Goal: Task Accomplishment & Management: Complete application form

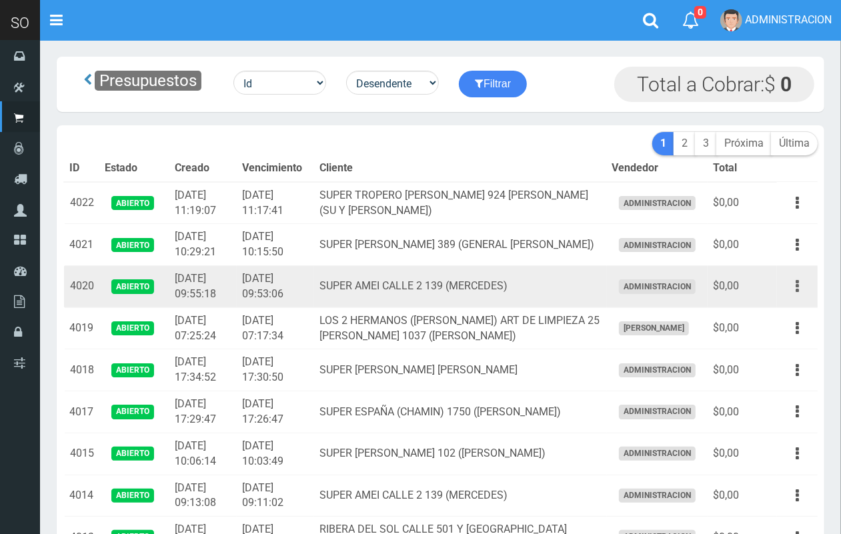
click at [798, 285] on icon "button" at bounding box center [796, 286] width 3 height 23
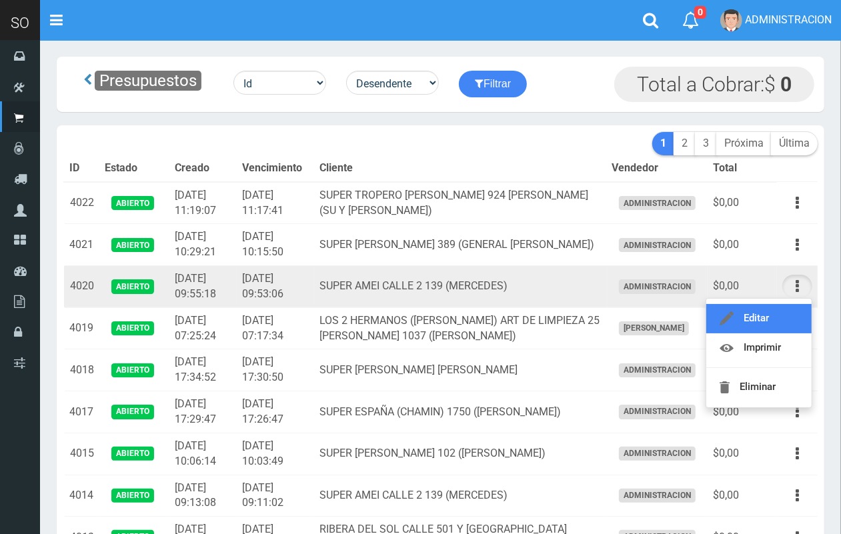
click at [763, 315] on link "Editar" at bounding box center [758, 318] width 105 height 29
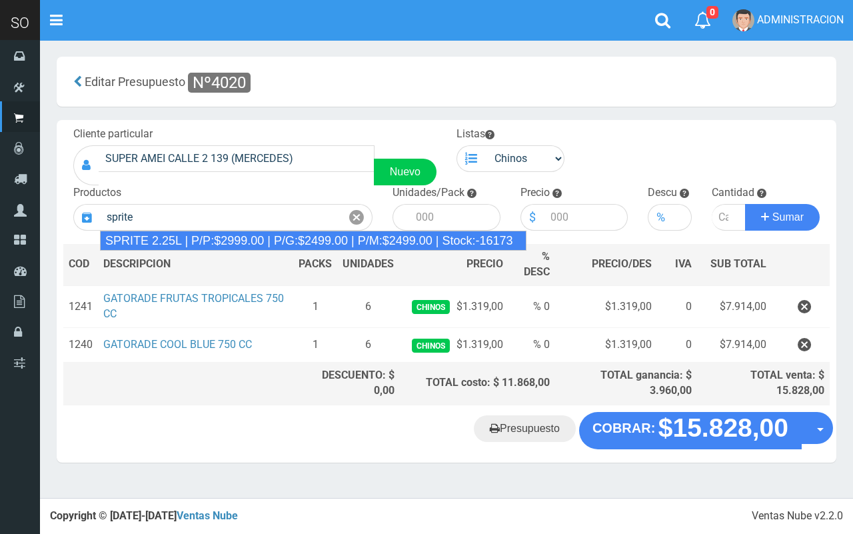
click at [257, 235] on div "SPRITE 2.25L | P/P:$2999.00 | P/G:$2499.00 | P/M:$2499.00 | Stock:-16173" at bounding box center [313, 241] width 427 height 20
type input "SPRITE 2.25L | P/P:$2999.00 | P/G:$2499.00 | P/M:$2499.00 | Stock:-16173"
type input "8"
type input "2999.00"
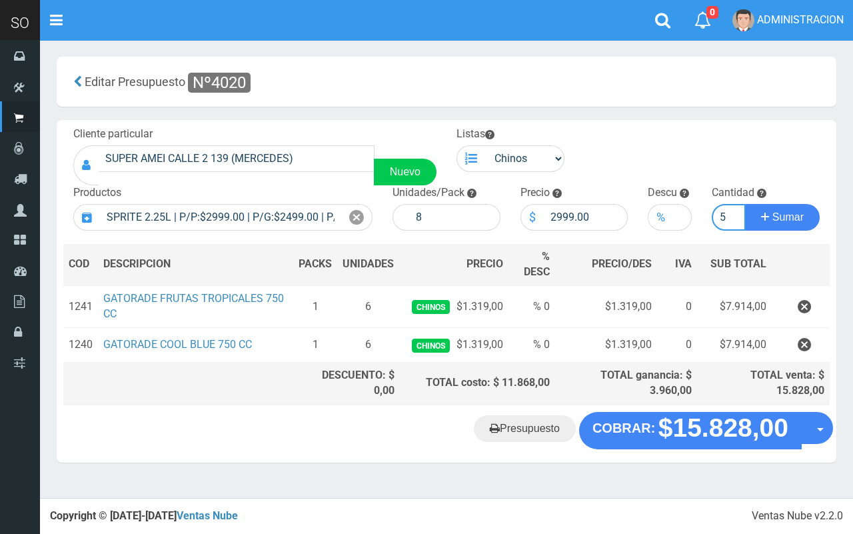
type input "5"
click at [745, 204] on button "Sumar" at bounding box center [782, 217] width 75 height 27
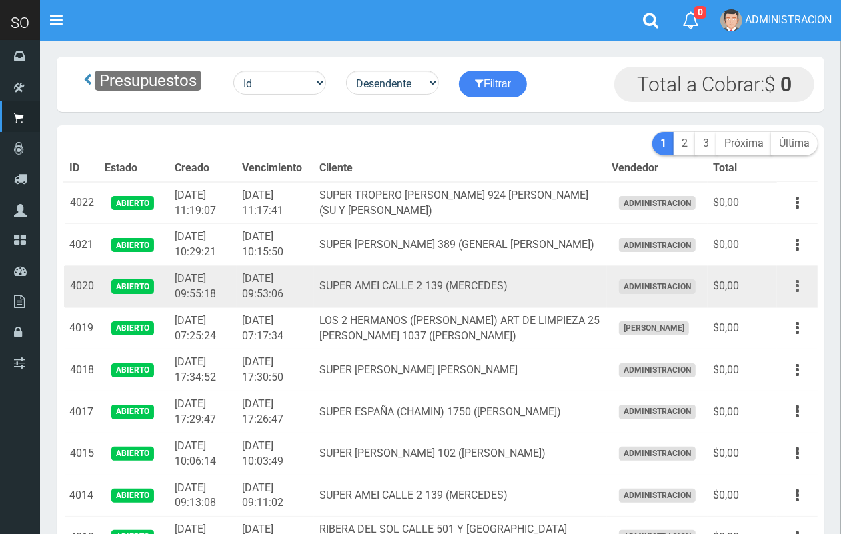
click at [800, 285] on button "button" at bounding box center [797, 286] width 30 height 23
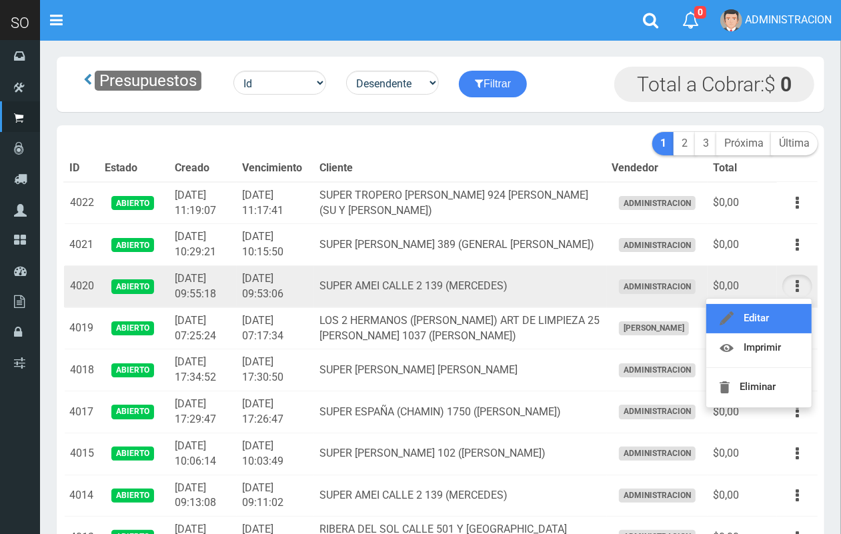
click at [785, 315] on link "Editar" at bounding box center [758, 318] width 105 height 29
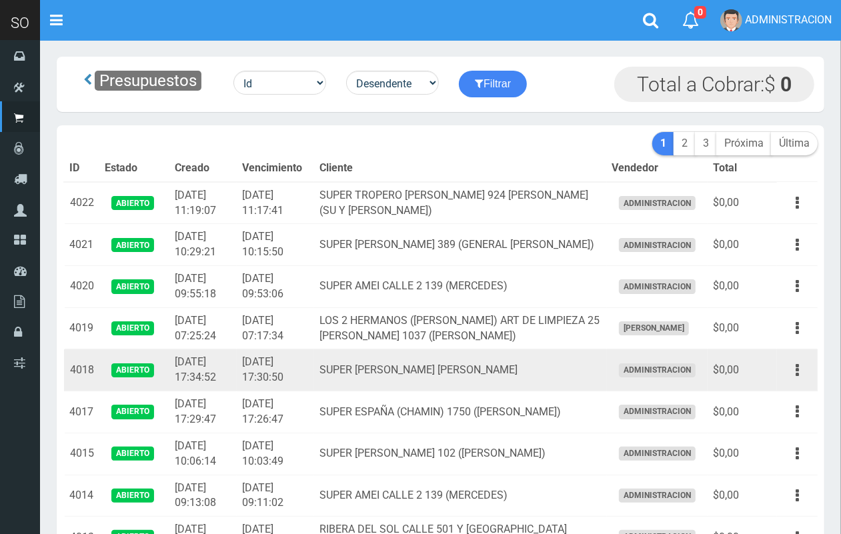
click at [787, 357] on td "Editar Imprimir Eliminar" at bounding box center [797, 370] width 41 height 42
drag, startPoint x: 790, startPoint y: 361, endPoint x: 795, endPoint y: 385, distance: 24.6
click at [791, 363] on button "button" at bounding box center [797, 370] width 30 height 23
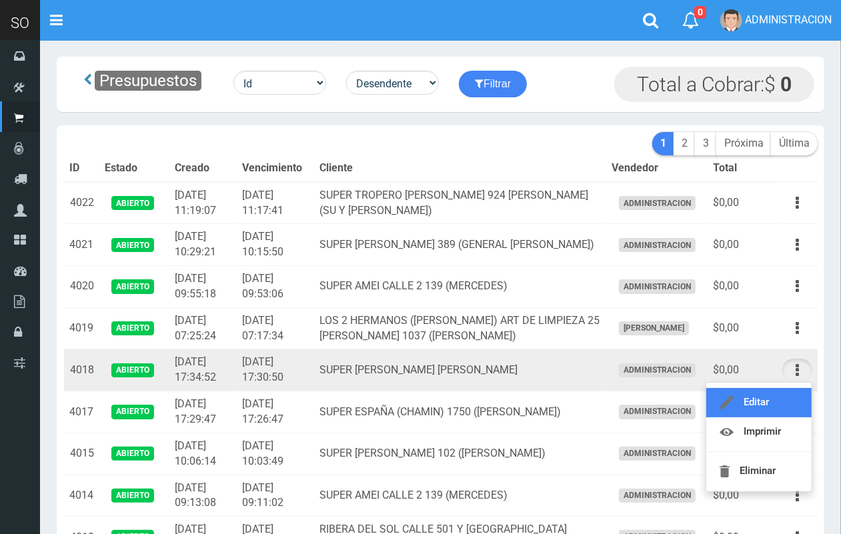
click at [787, 397] on link "Editar" at bounding box center [758, 402] width 105 height 29
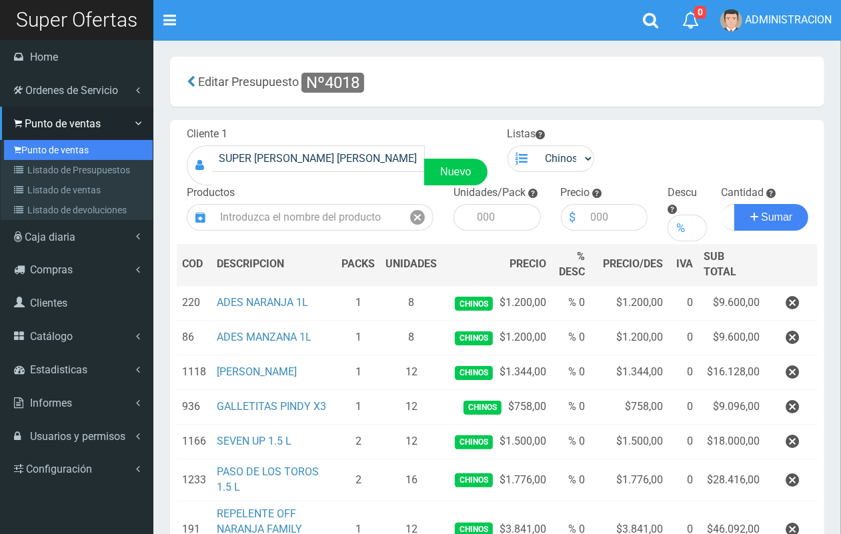
click at [52, 154] on link "Punto de ventas" at bounding box center [78, 150] width 149 height 20
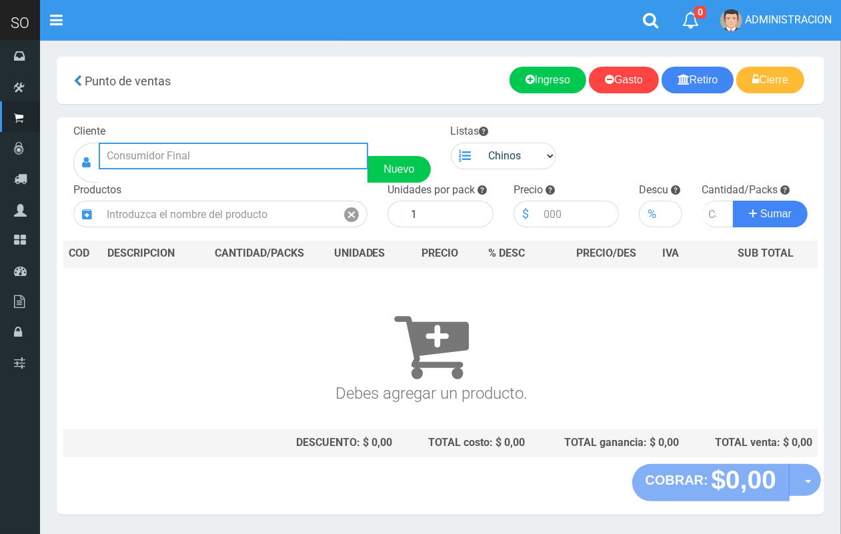
click at [248, 168] on input "text" at bounding box center [233, 156] width 269 height 27
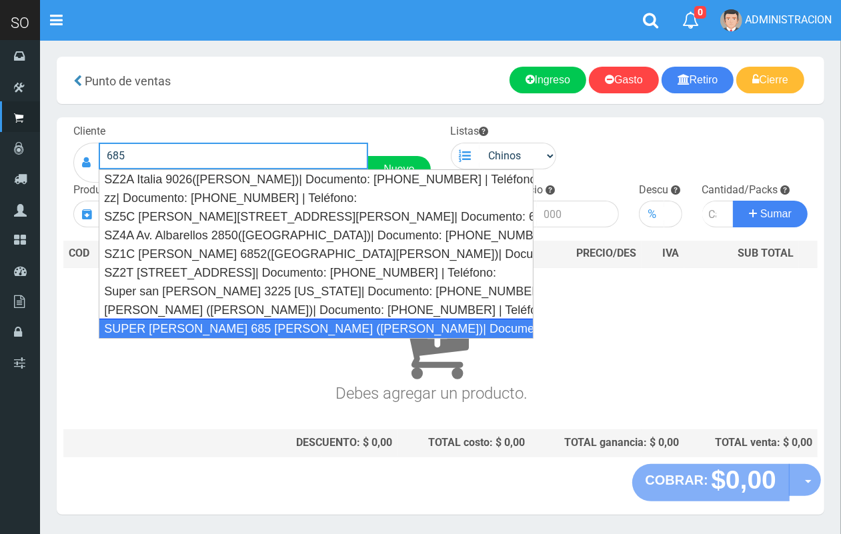
click at [251, 324] on div "SUPER VARELA 685 MIRIAM (CAMPANA)| Documento: 784798 | Teléfono:" at bounding box center [316, 329] width 435 height 20
type input "SUPER VARELA 685 MIRIAM (CAMPANA)| Documento: 784798 | Teléfono:"
select select
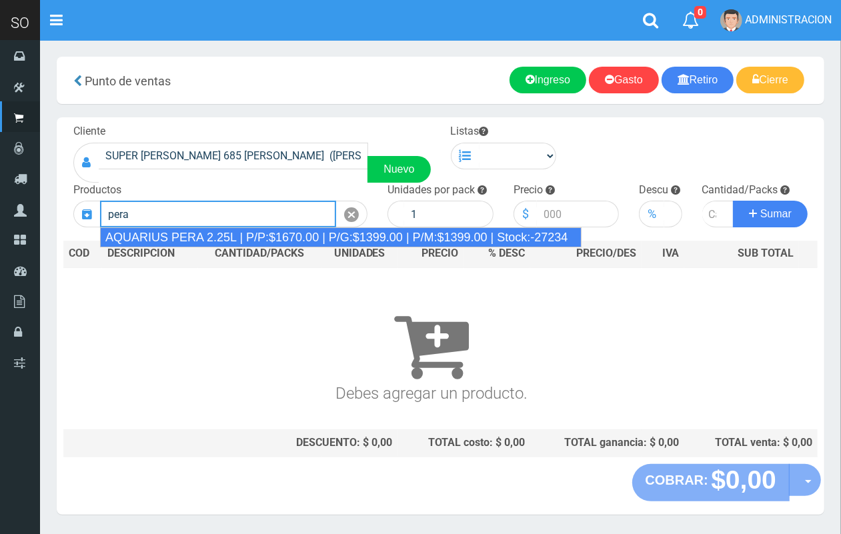
click at [258, 241] on div "AQUARIUS PERA 2.25L | P/P:$1670.00 | P/G:$1399.00 | P/M:$1399.00 | Stock:-27234" at bounding box center [340, 237] width 481 height 20
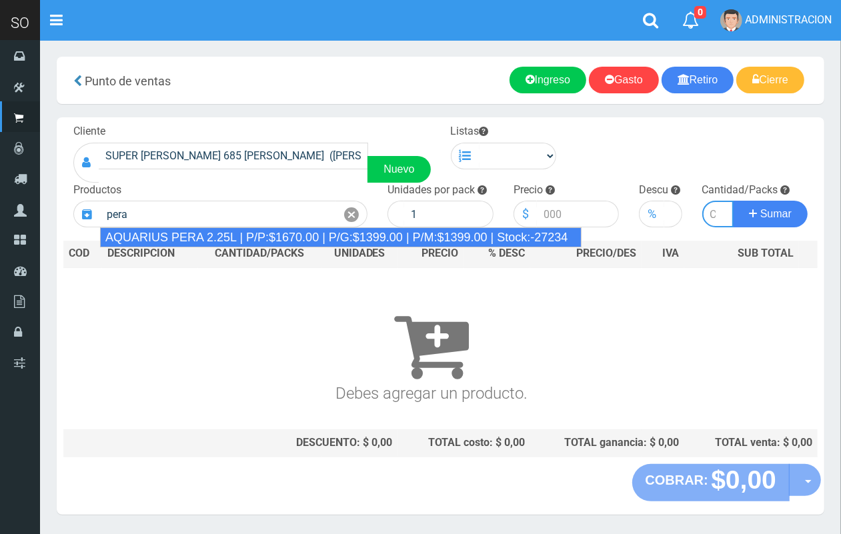
type input "AQUARIUS PERA 2.25L | P/P:$1670.00 | P/G:$1399.00 | P/M:$1399.00 | Stock:-27234"
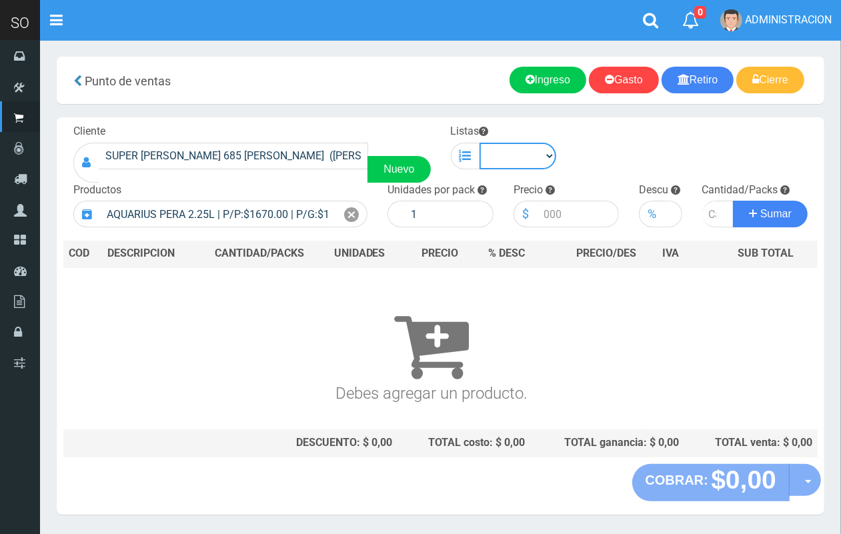
drag, startPoint x: 529, startPoint y: 155, endPoint x: 529, endPoint y: 167, distance: 12.0
click at [529, 155] on select "Chinos . ." at bounding box center [517, 156] width 77 height 27
select select "1"
click at [479, 143] on select "Chinos . ." at bounding box center [517, 156] width 77 height 27
click at [362, 219] on div at bounding box center [351, 214] width 31 height 27
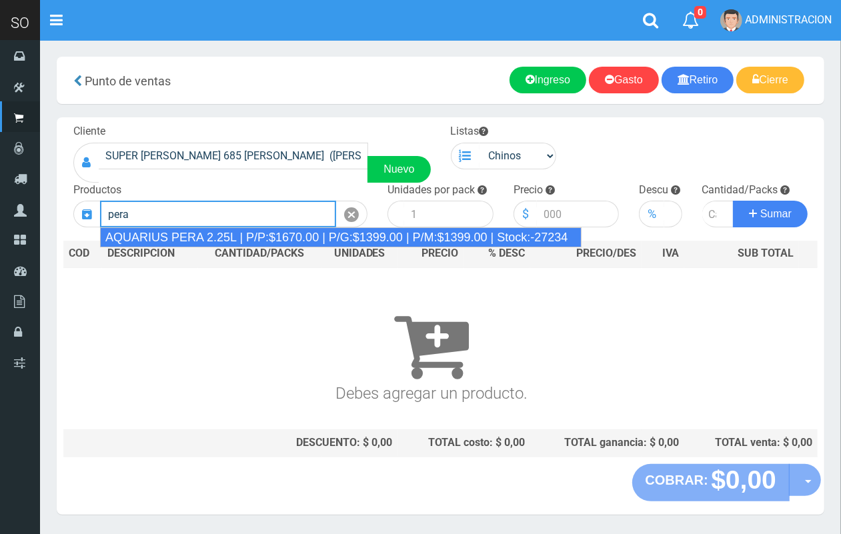
click at [287, 241] on div "AQUARIUS PERA 2.25L | P/P:$1670.00 | P/G:$1399.00 | P/M:$1399.00 | Stock:-27234" at bounding box center [340, 237] width 481 height 20
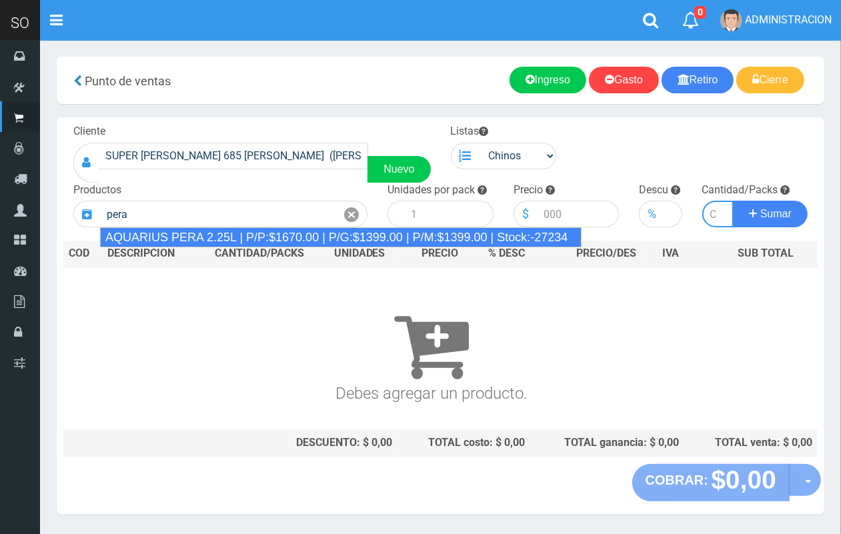
type input "AQUARIUS PERA 2.25L | P/P:$1670.00 | P/G:$1399.00 | P/M:$1399.00 | Stock:-27234"
type input "6"
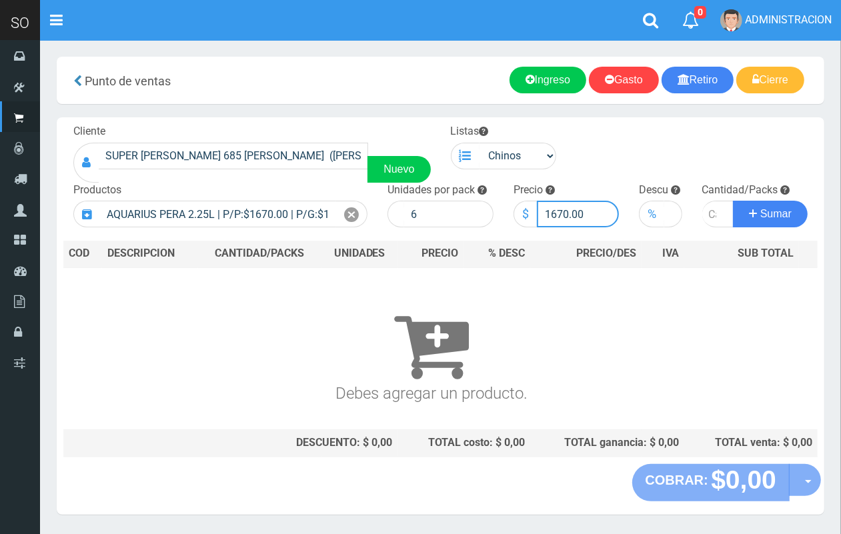
drag, startPoint x: 567, startPoint y: 208, endPoint x: 551, endPoint y: 207, distance: 15.4
click at [551, 207] on input "1670.00" at bounding box center [578, 214] width 83 height 27
type input "1560.00"
click at [707, 209] on input "number" at bounding box center [718, 214] width 32 height 27
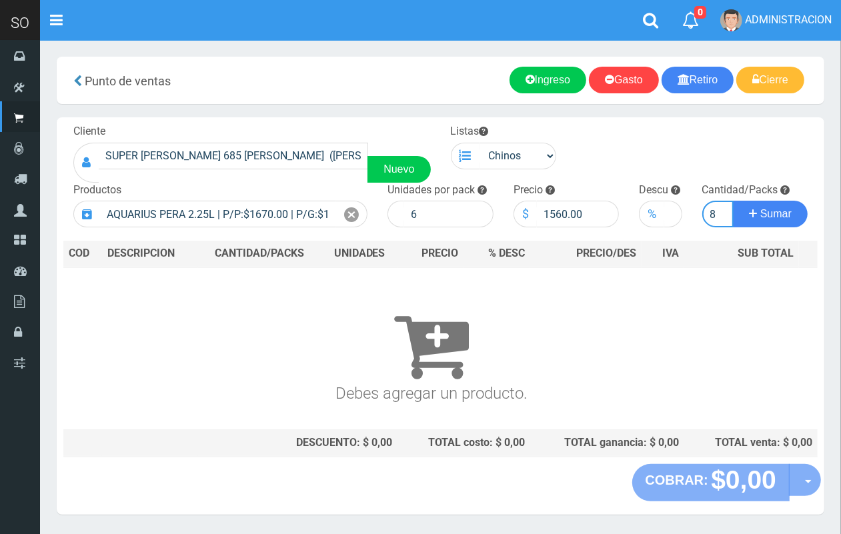
type input "18"
click at [733, 201] on button "Sumar" at bounding box center [770, 214] width 75 height 27
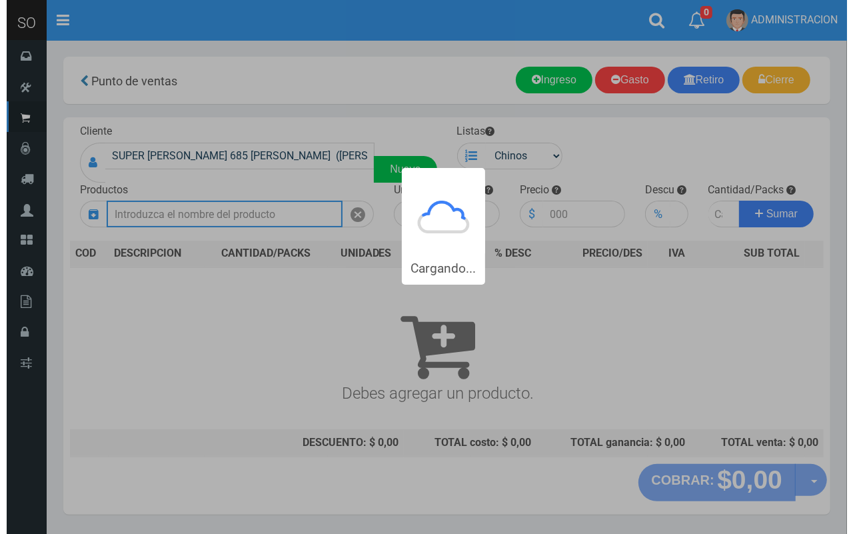
scroll to position [0, 0]
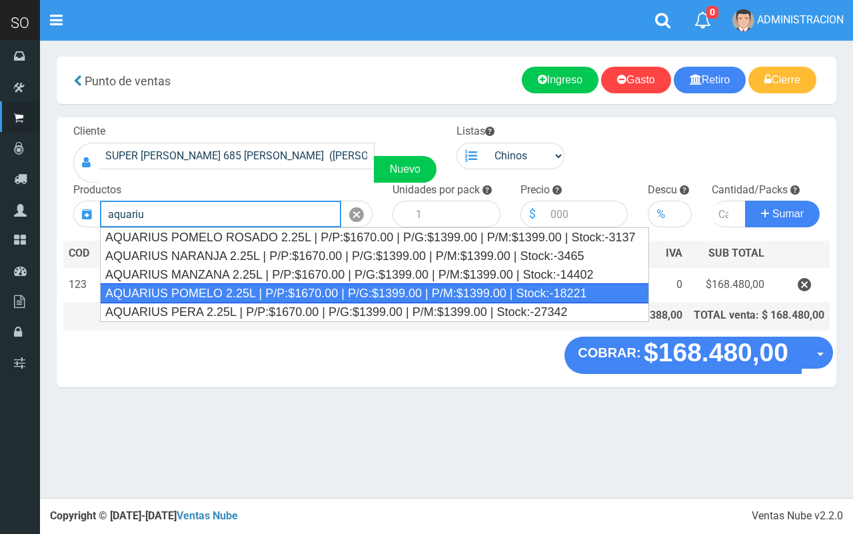
drag, startPoint x: 287, startPoint y: 291, endPoint x: 321, endPoint y: 284, distance: 35.3
click at [288, 291] on div "AQUARIUS POMELO 2.25L | P/P:$1670.00 | P/G:$1399.00 | P/M:$1399.00 | Stock:-182…" at bounding box center [374, 293] width 549 height 20
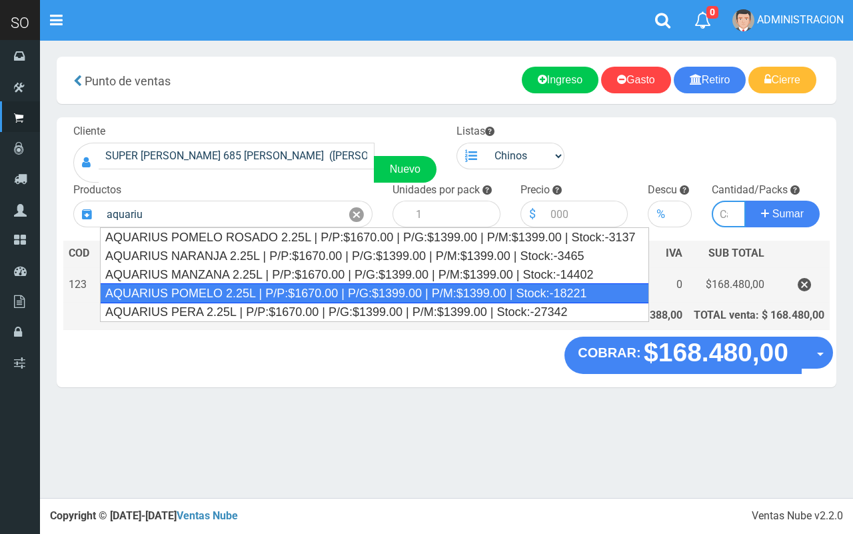
type input "AQUARIUS POMELO 2.25L | P/P:$1670.00 | P/G:$1399.00 | P/M:$1399.00 | Stock:-182…"
type input "6"
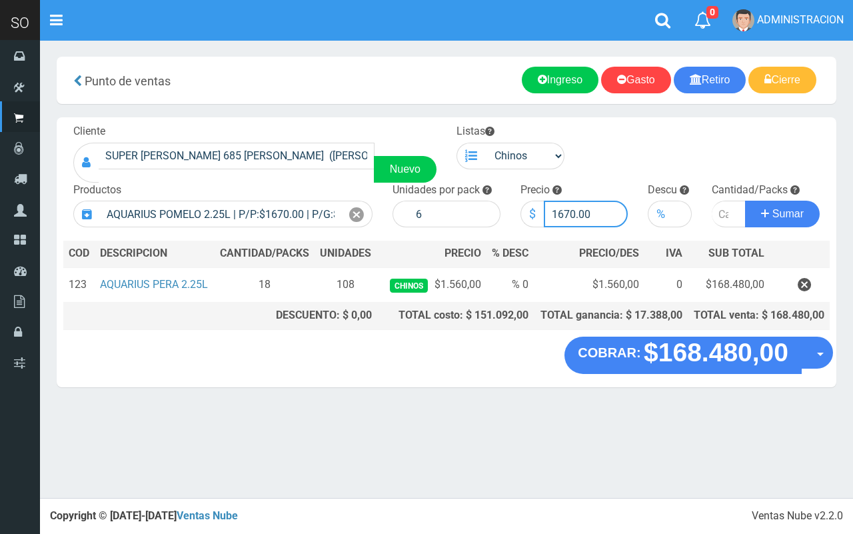
drag, startPoint x: 574, startPoint y: 211, endPoint x: 557, endPoint y: 207, distance: 17.1
click at [557, 207] on input "1670.00" at bounding box center [586, 214] width 85 height 27
type input "1560.00"
click at [719, 211] on input "number" at bounding box center [729, 214] width 34 height 27
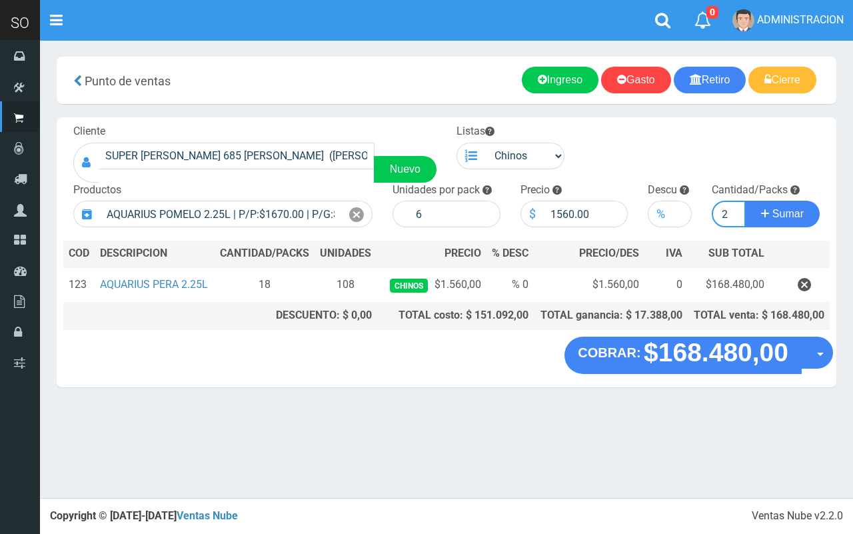
type input "12"
click at [745, 201] on button "Sumar" at bounding box center [782, 214] width 75 height 27
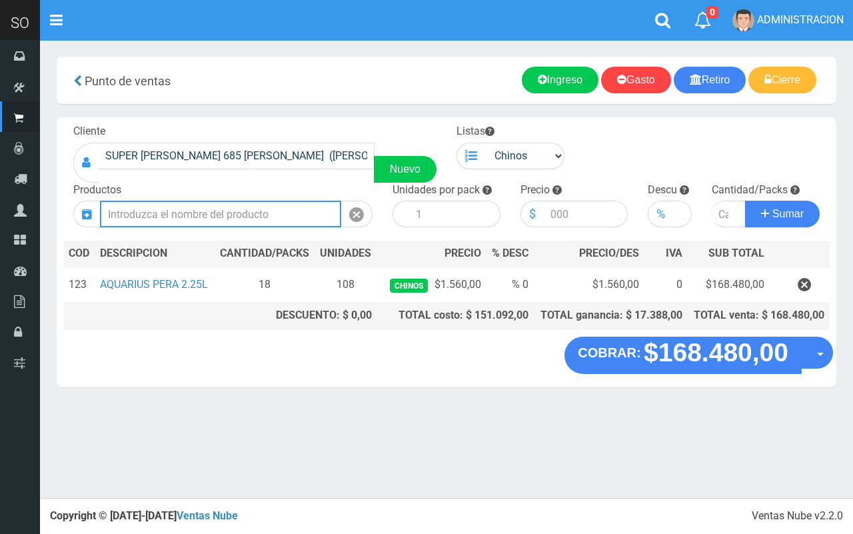
scroll to position [0, 0]
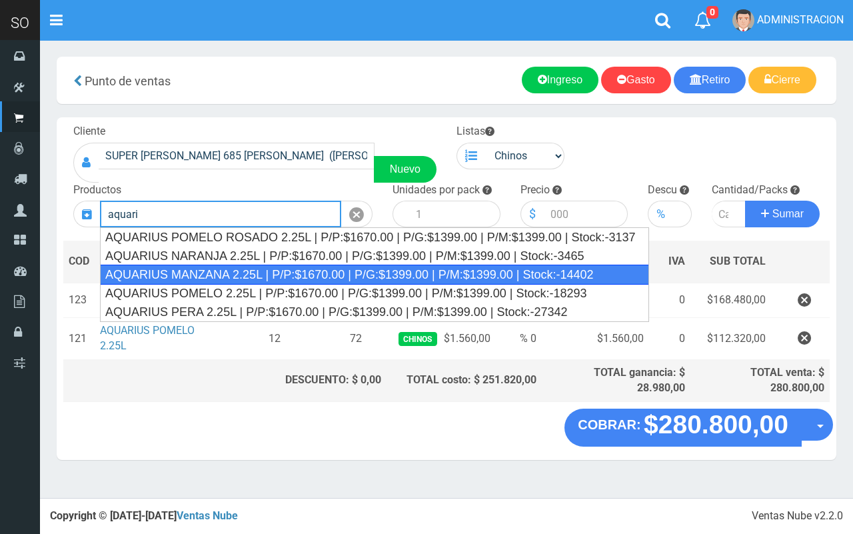
click at [219, 269] on div "AQUARIUS MANZANA 2.25L | P/P:$1670.00 | P/G:$1399.00 | P/M:$1399.00 | Stock:-14…" at bounding box center [374, 275] width 549 height 20
type input "AQUARIUS MANZANA 2.25L | P/P:$1670.00 | P/G:$1399.00 | P/M:$1399.00 | Stock:-14…"
type input "6"
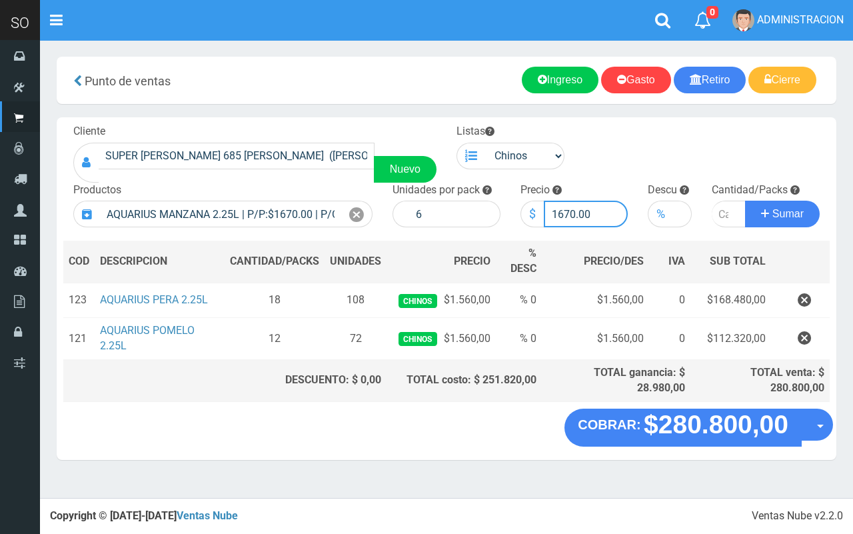
drag, startPoint x: 575, startPoint y: 209, endPoint x: 560, endPoint y: 207, distance: 15.4
click at [560, 207] on input "1670.00" at bounding box center [586, 214] width 85 height 27
type input "1560.00"
click at [720, 218] on input "number" at bounding box center [729, 214] width 34 height 27
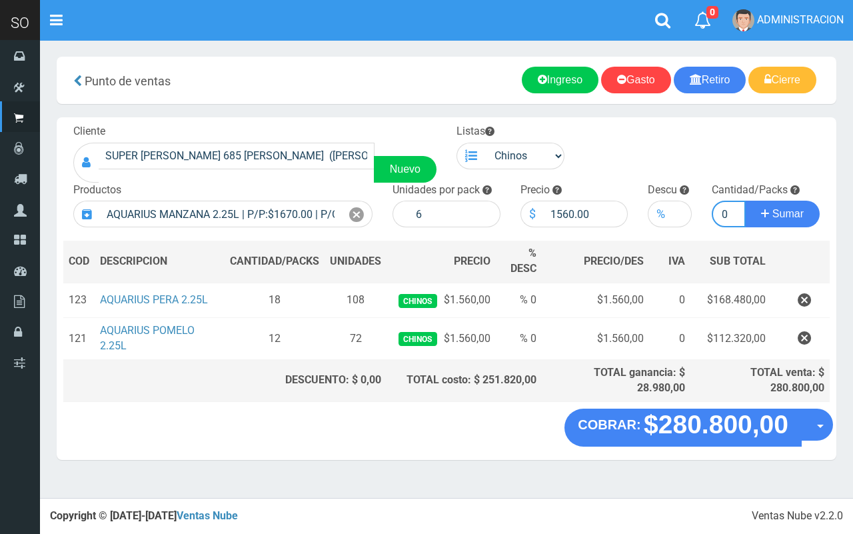
type input "10"
click at [745, 201] on button "Sumar" at bounding box center [782, 214] width 75 height 27
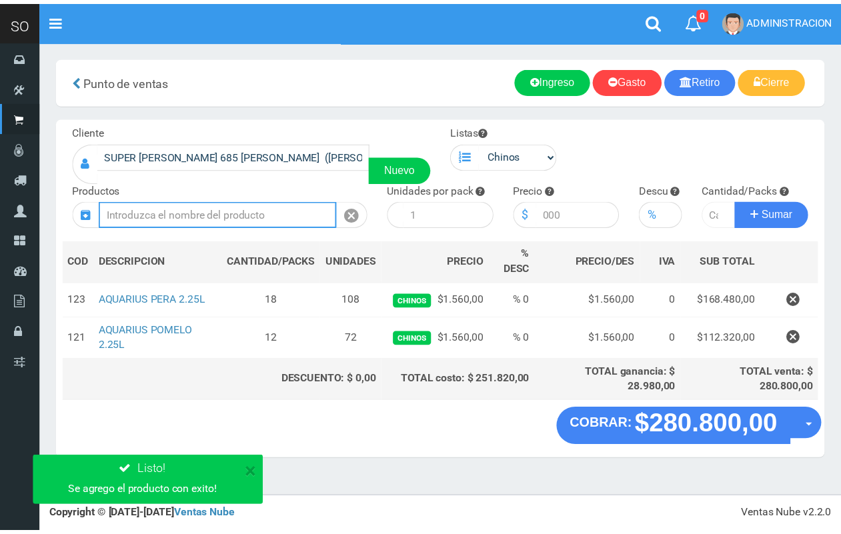
scroll to position [0, 0]
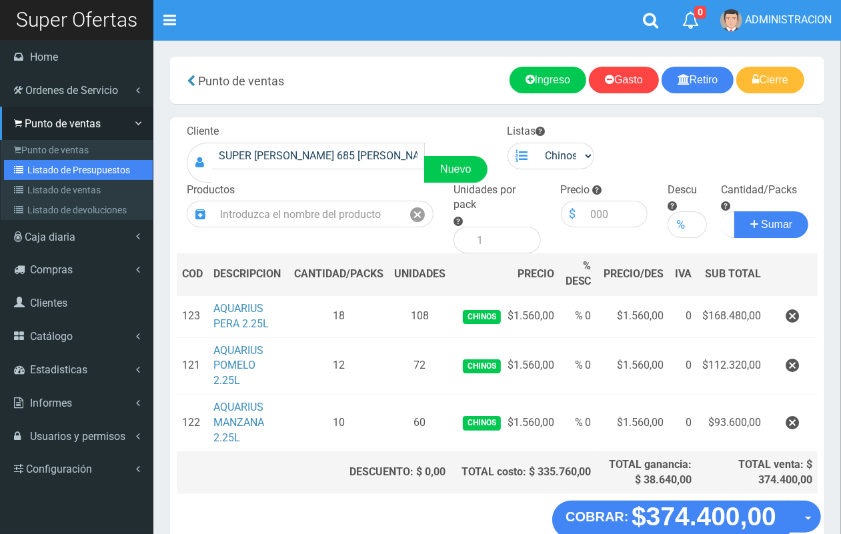
click at [43, 167] on link "Listado de Presupuestos" at bounding box center [78, 170] width 149 height 20
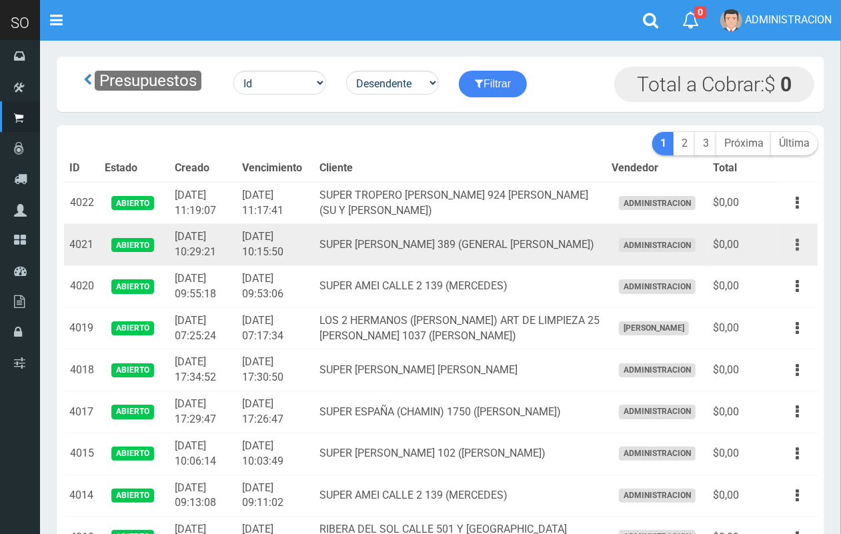
click at [792, 243] on button "button" at bounding box center [797, 244] width 30 height 23
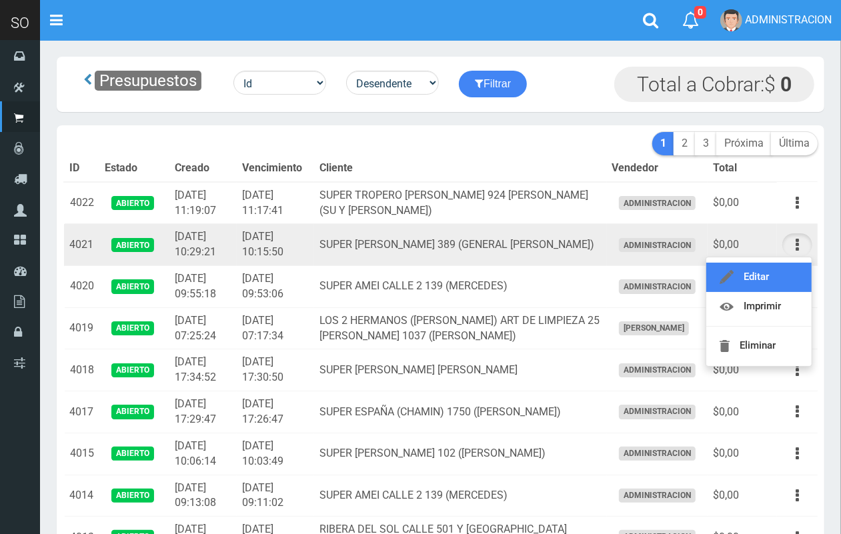
click at [785, 275] on link "Editar" at bounding box center [758, 277] width 105 height 29
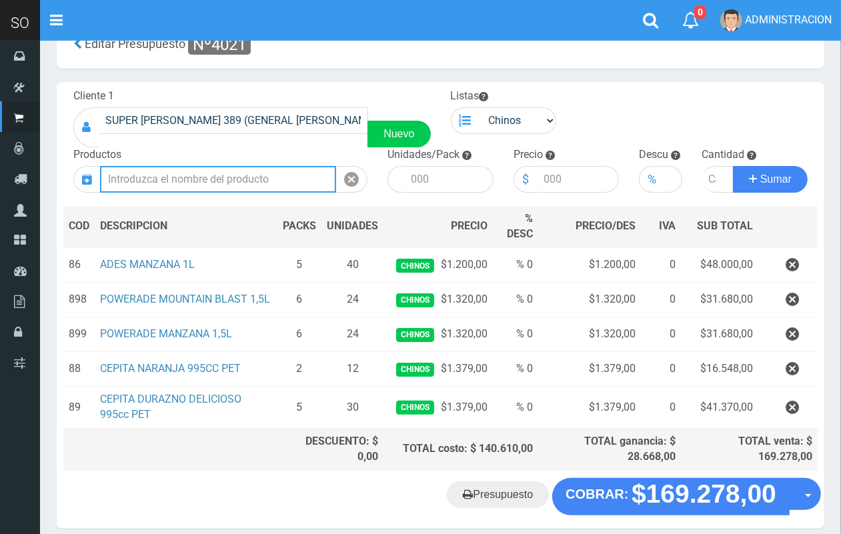
scroll to position [47, 0]
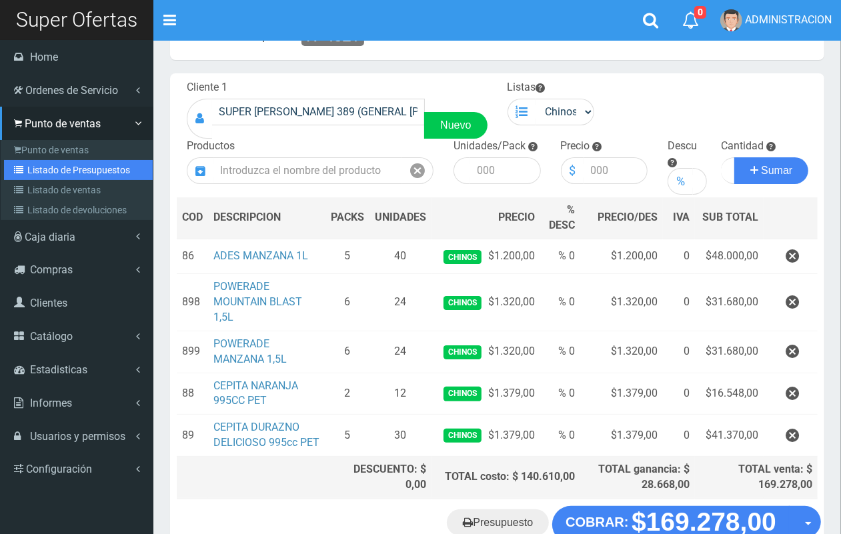
click at [38, 163] on link "Listado de Presupuestos" at bounding box center [78, 170] width 149 height 20
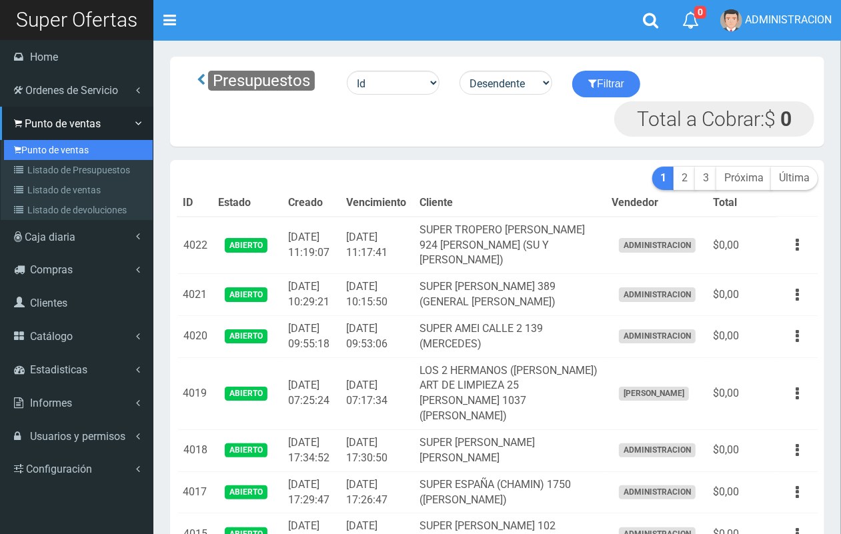
click at [41, 141] on link "Punto de ventas" at bounding box center [78, 150] width 149 height 20
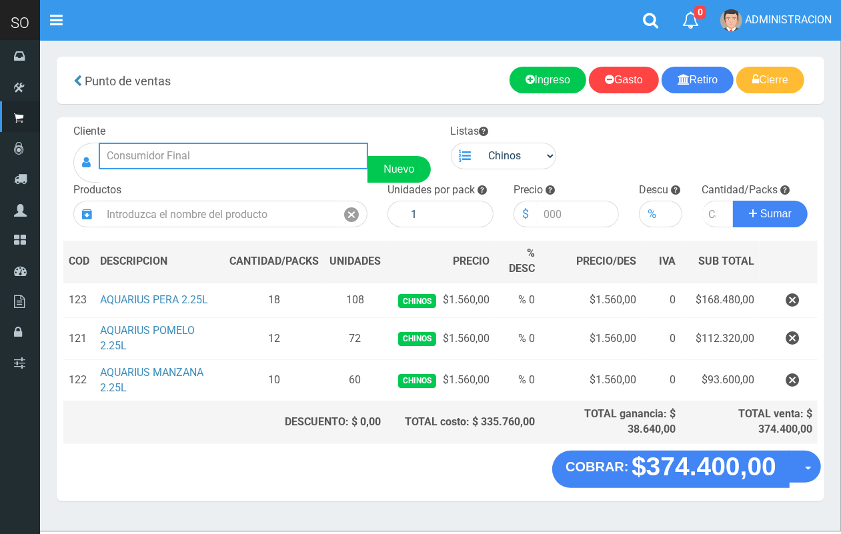
click at [235, 143] on input "text" at bounding box center [233, 156] width 269 height 27
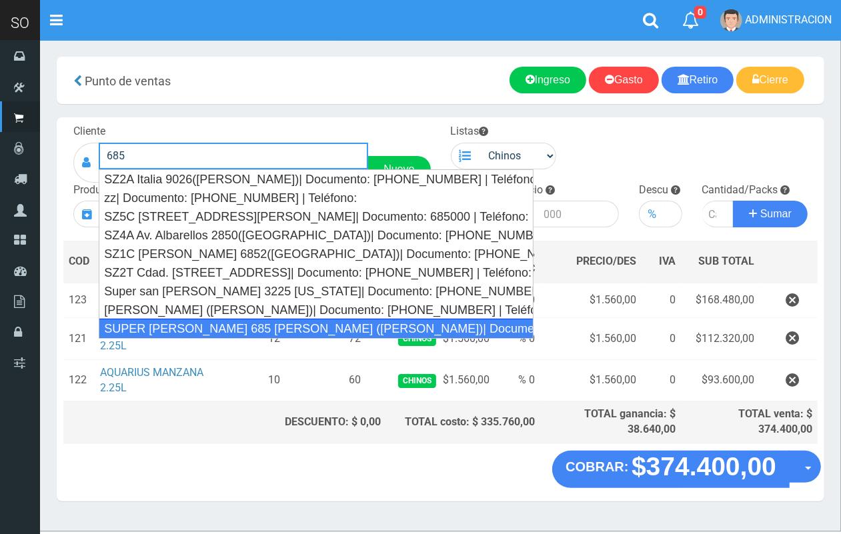
click at [264, 327] on div "SUPER VARELA 685 MIRIAM (CAMPANA)| Documento: 784798 | Teléfono:" at bounding box center [316, 329] width 435 height 20
type input "SUPER VARELA 685 MIRIAM (CAMPANA)| Documento: 784798 | Teléfono:"
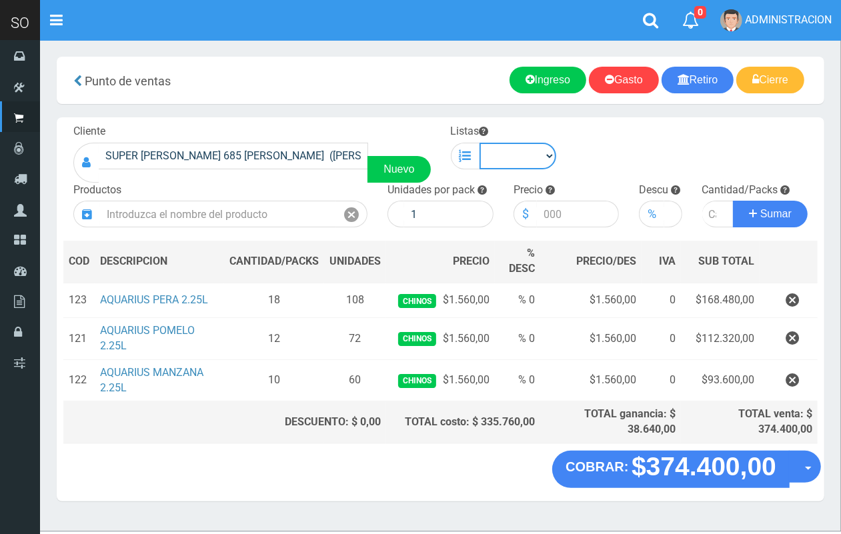
click at [500, 162] on select "Chinos . ." at bounding box center [517, 156] width 77 height 27
select select "1"
click at [479, 143] on select "Chinos . ." at bounding box center [517, 156] width 77 height 27
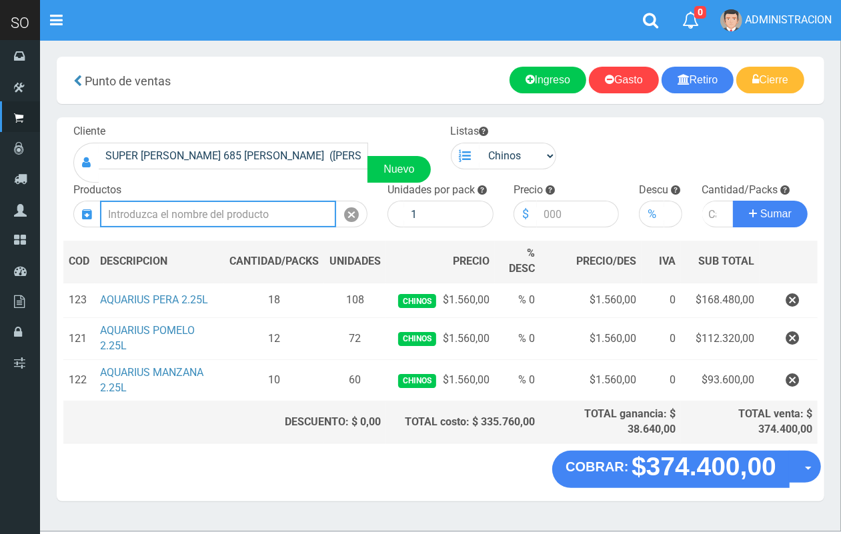
click at [259, 218] on input "text" at bounding box center [218, 214] width 236 height 27
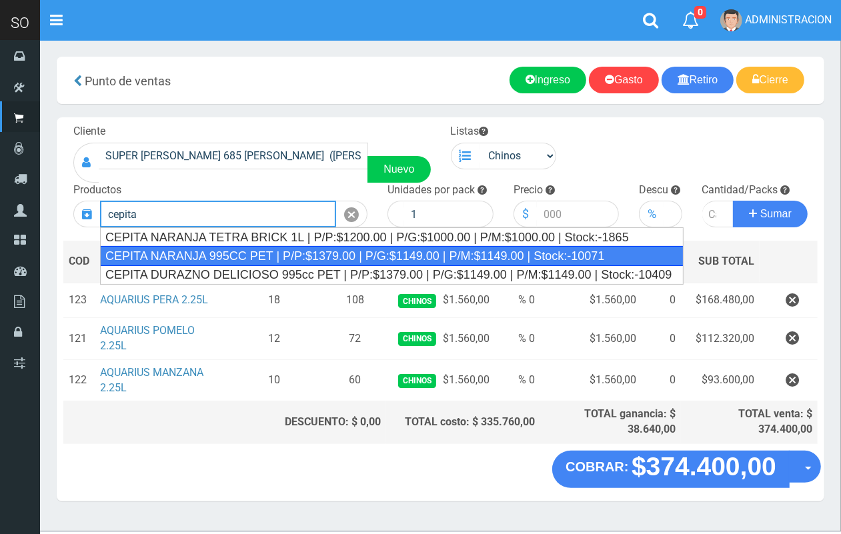
click at [243, 257] on div "CEPITA NARANJA 995CC PET | P/P:$1379.00 | P/G:$1149.00 | P/M:$1149.00 | Stock:-…" at bounding box center [391, 256] width 583 height 20
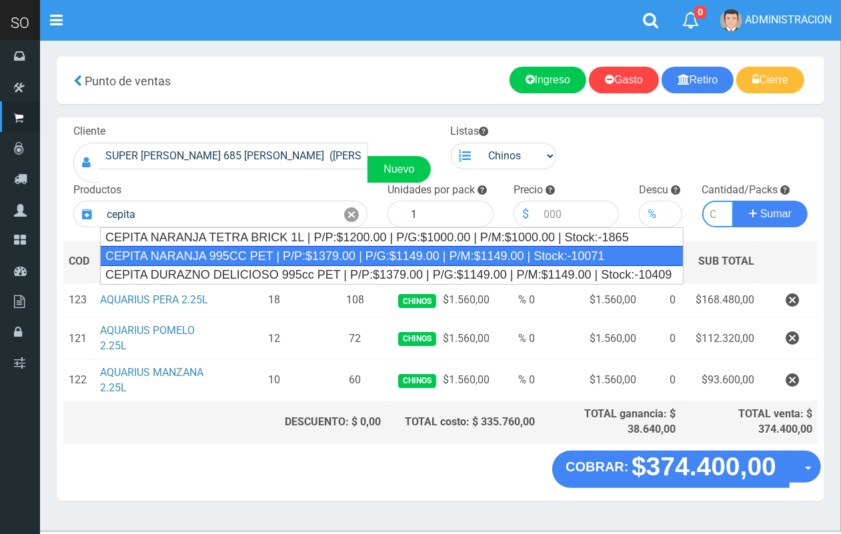
type input "CEPITA NARANJA 995CC PET | P/P:$1379.00 | P/G:$1149.00 | P/M:$1149.00 | Stock:-…"
type input "6"
type input "1379.00"
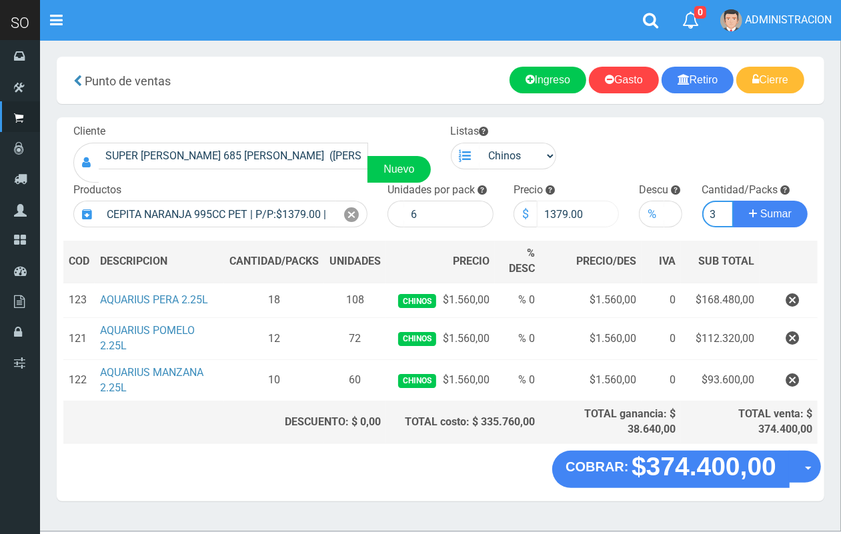
scroll to position [0, 1]
type input "3"
click at [733, 201] on button "Sumar" at bounding box center [770, 214] width 75 height 27
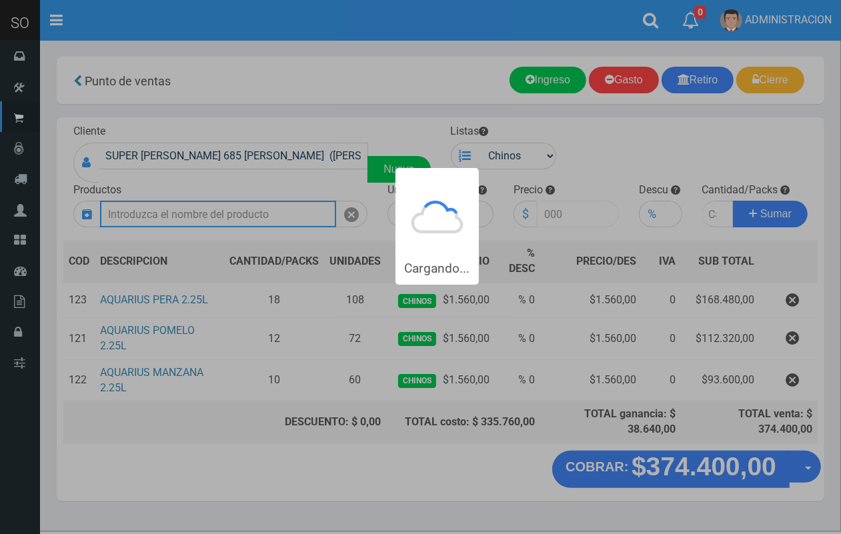
scroll to position [0, 0]
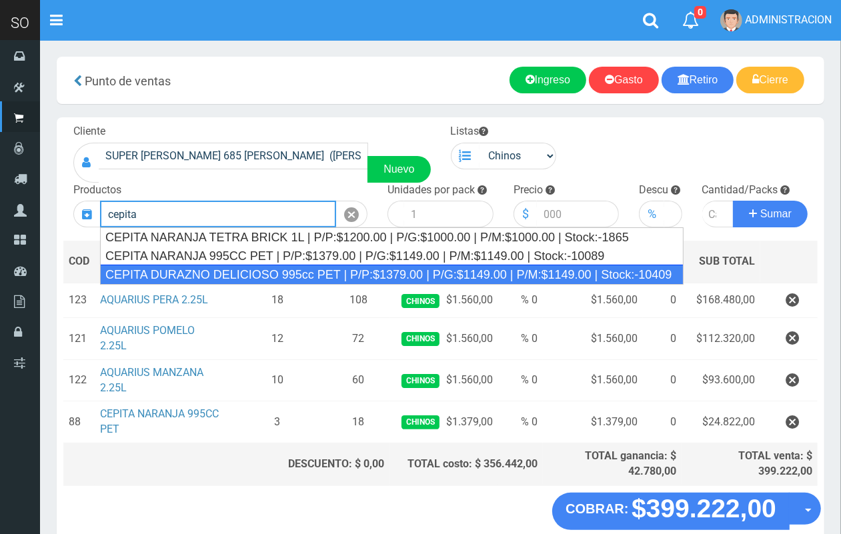
click at [497, 267] on div "CEPITA DURAZNO DELICIOSO 995cc PET | P/P:$1379.00 | P/G:$1149.00 | P/M:$1149.00…" at bounding box center [391, 275] width 583 height 20
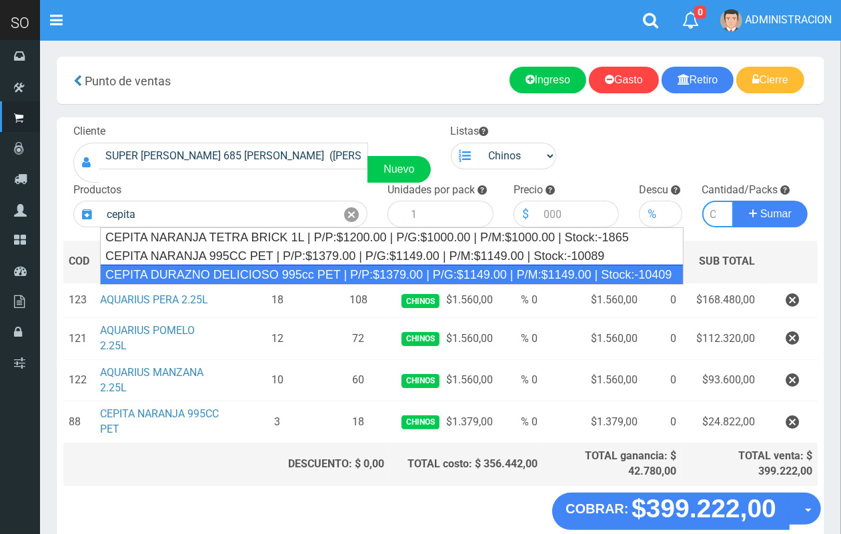
type input "CEPITA DURAZNO DELICIOSO 995cc PET | P/P:$1379.00 | P/G:$1149.00 | P/M:$1149.00…"
type input "6"
type input "1379.00"
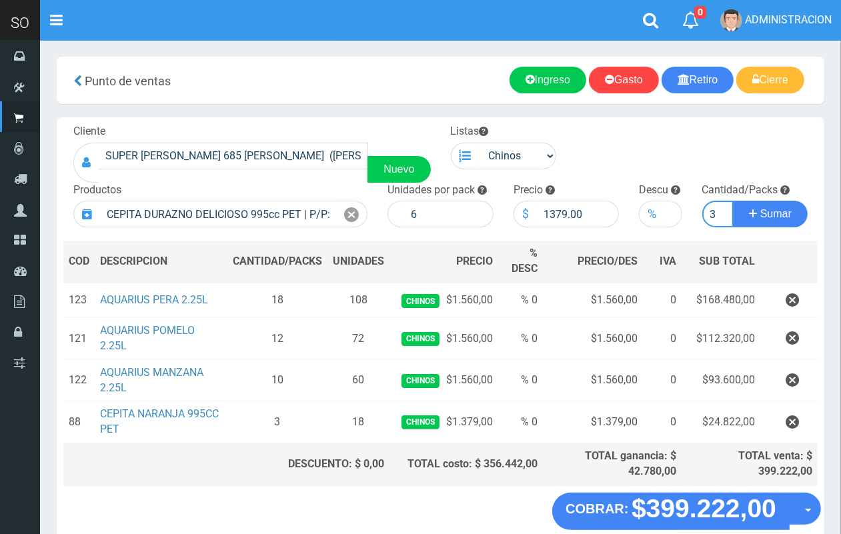
scroll to position [0, 1]
type input "3"
click at [733, 201] on button "Sumar" at bounding box center [770, 214] width 75 height 27
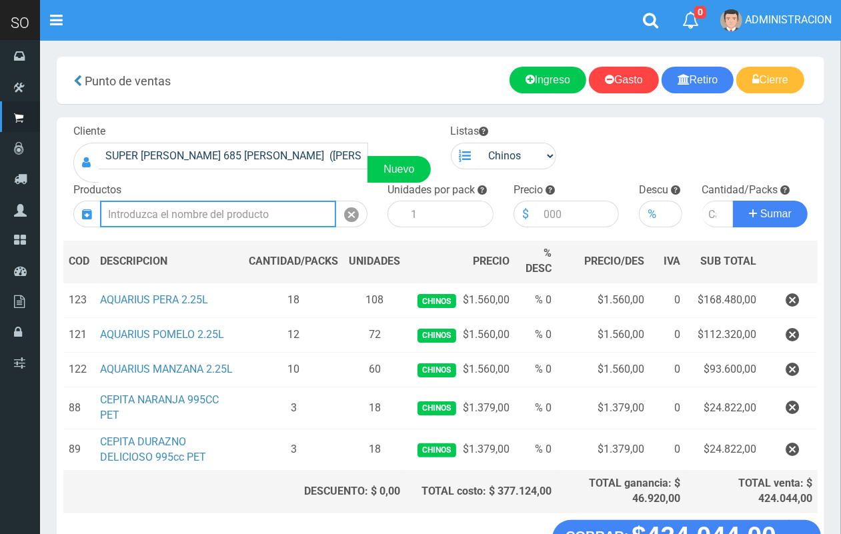
scroll to position [97, 0]
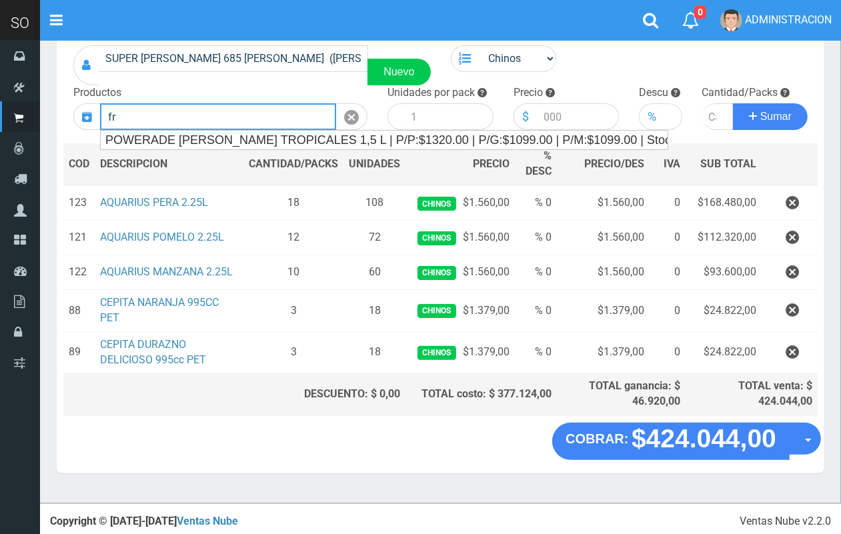
type input "f"
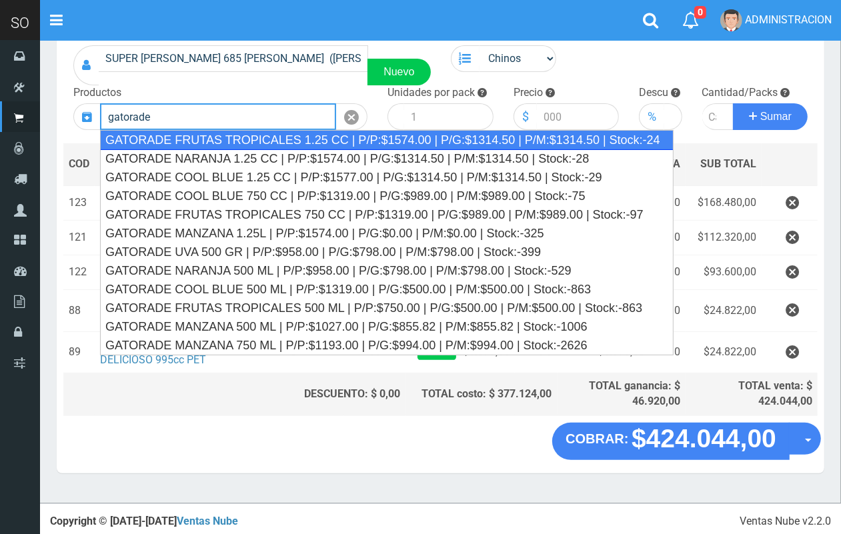
click at [271, 135] on div "GATORADE FRUTAS TROPICALES 1.25 CC | P/P:$1574.00 | P/G:$1314.50 | P/M:$1314.50…" at bounding box center [386, 140] width 573 height 20
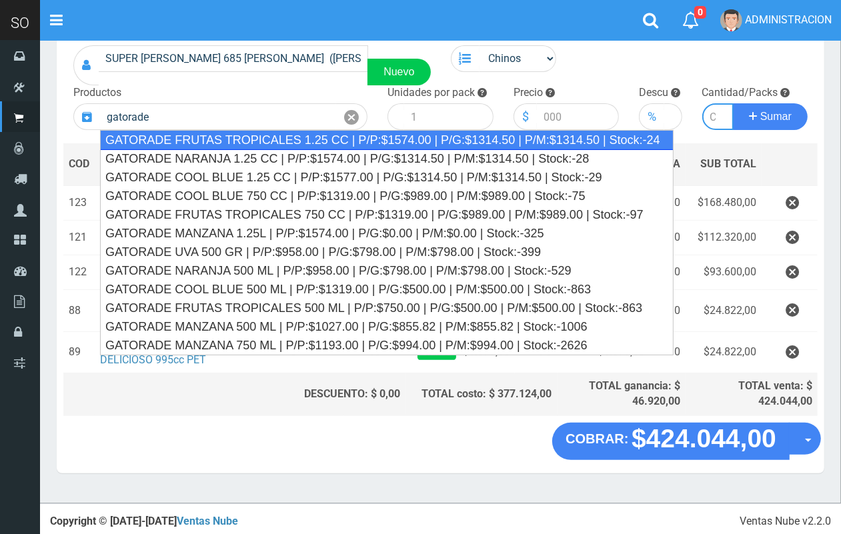
type input "GATORADE FRUTAS TROPICALES 1.25 CC | P/P:$1574.00 | P/G:$1314.50 | P/M:$1314.50…"
type input "6"
type input "1574.00"
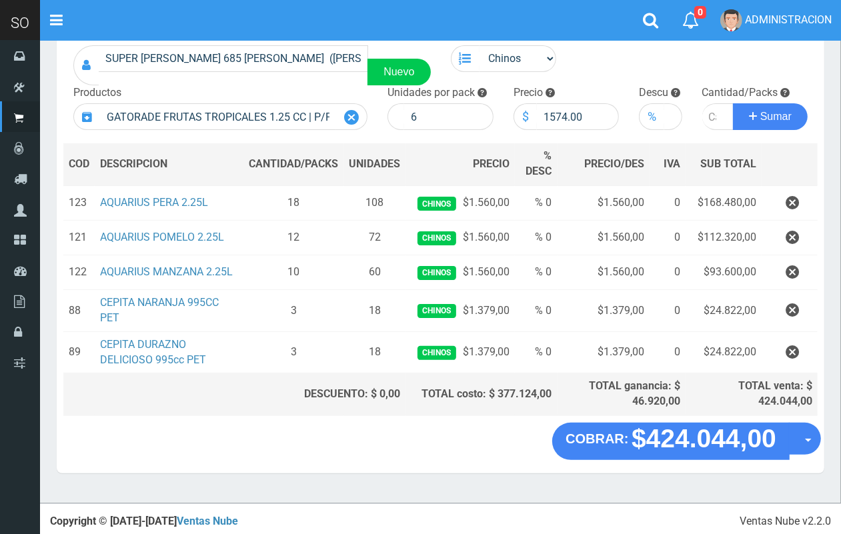
click at [341, 115] on div at bounding box center [351, 116] width 31 height 27
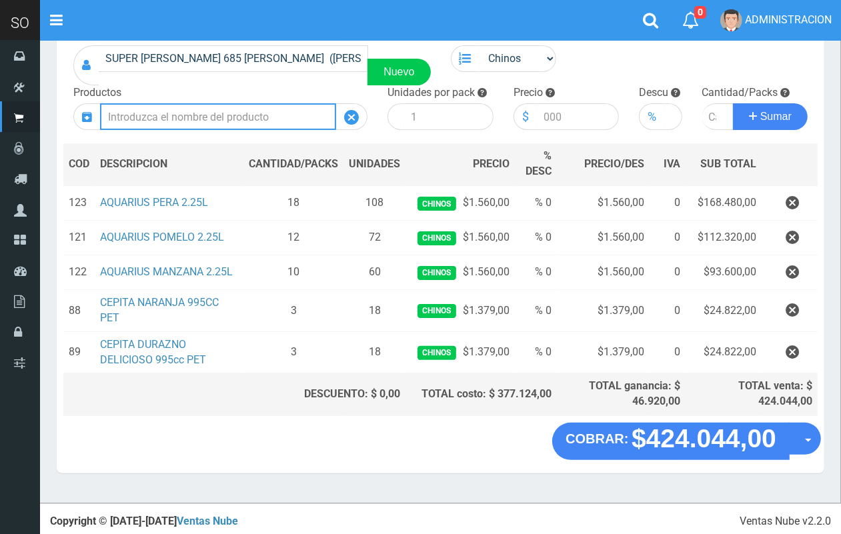
scroll to position [0, 0]
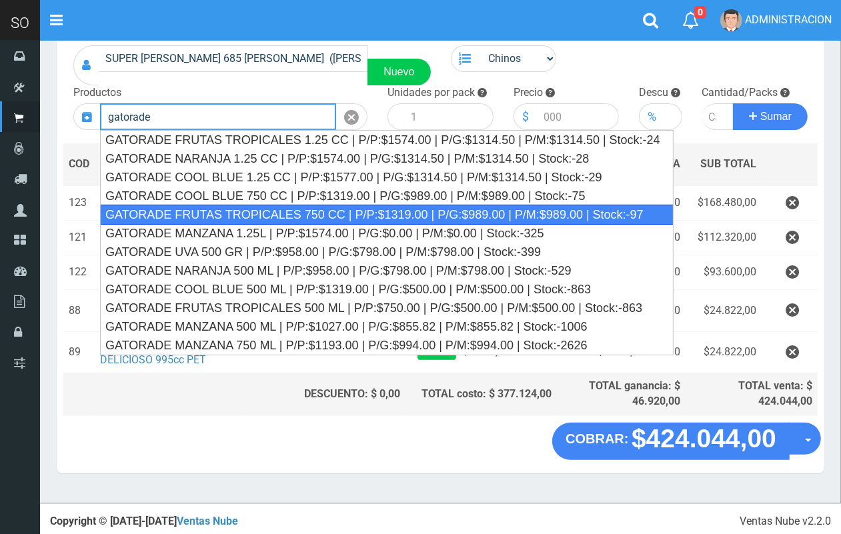
click at [331, 221] on div "GATORADE FRUTAS TROPICALES 750 CC | P/P:$1319.00 | P/G:$989.00 | P/M:$989.00 | …" at bounding box center [386, 215] width 573 height 20
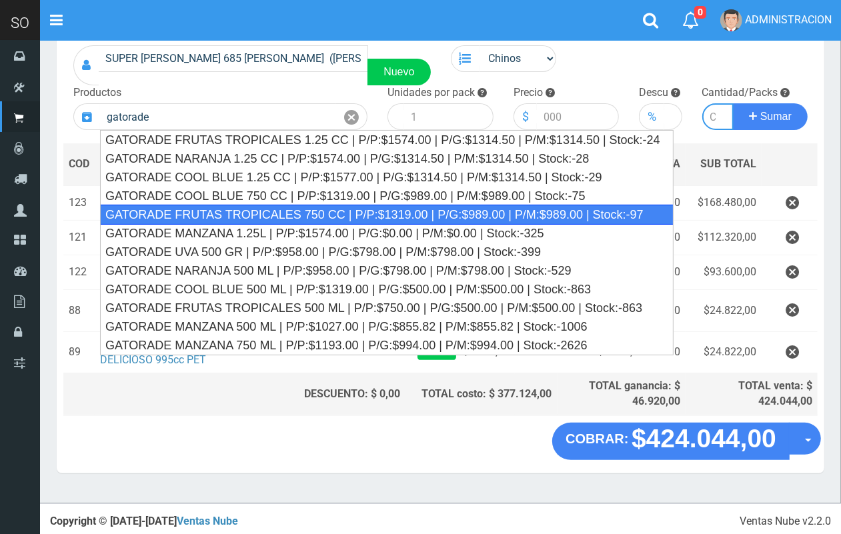
type input "GATORADE FRUTAS TROPICALES 750 CC | P/P:$1319.00 | P/G:$989.00 | P/M:$989.00 | …"
type input "6"
type input "1319.00"
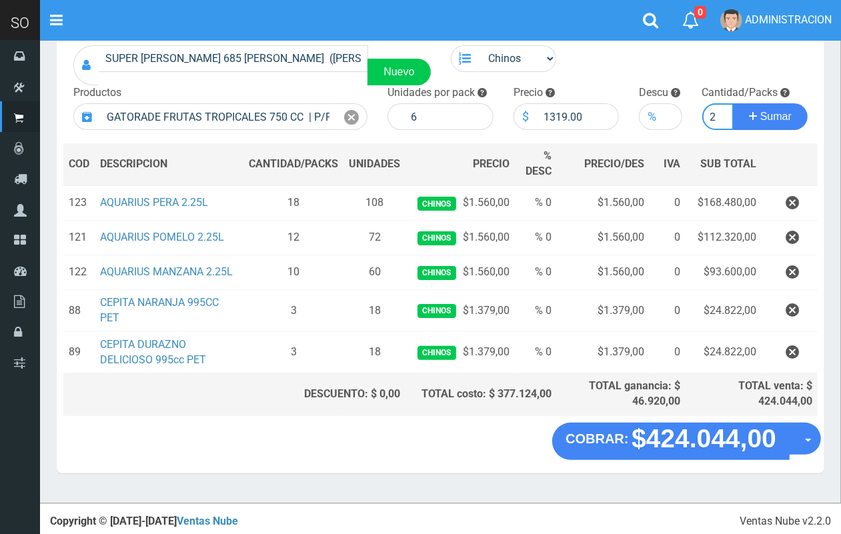
scroll to position [0, 1]
type input "2"
click at [733, 103] on button "Sumar" at bounding box center [770, 116] width 75 height 27
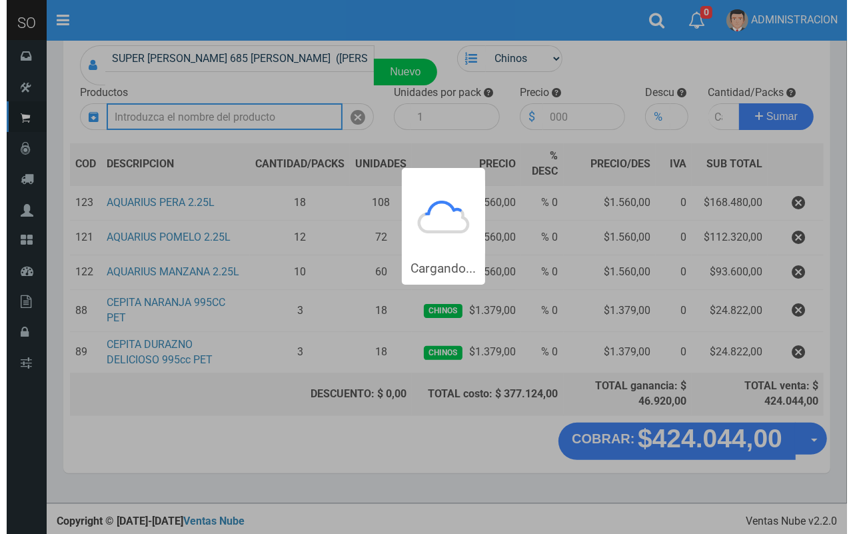
scroll to position [0, 0]
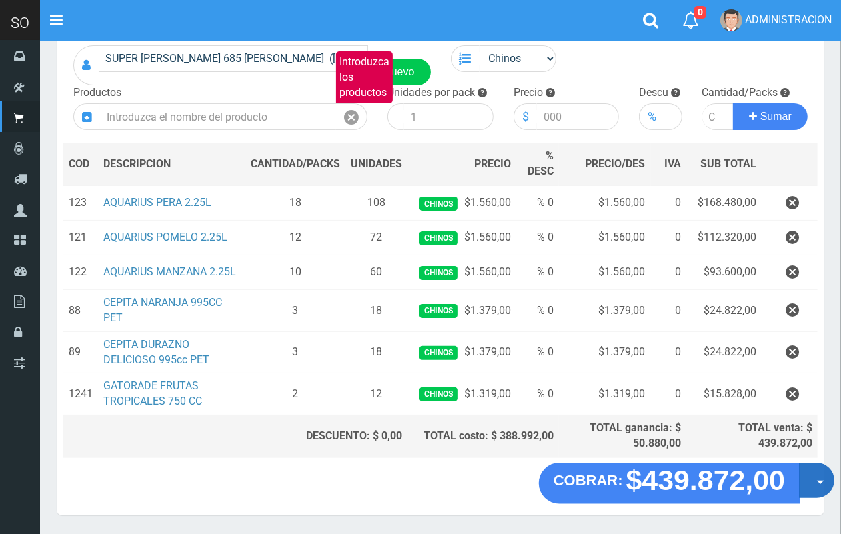
click at [814, 490] on button "Opciones" at bounding box center [816, 480] width 35 height 35
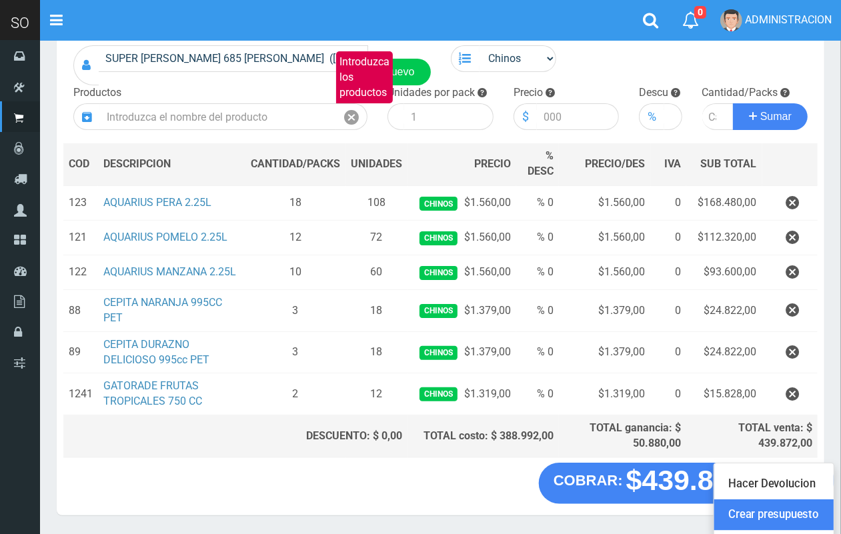
click at [811, 511] on link "Crear presupuesto" at bounding box center [773, 514] width 119 height 31
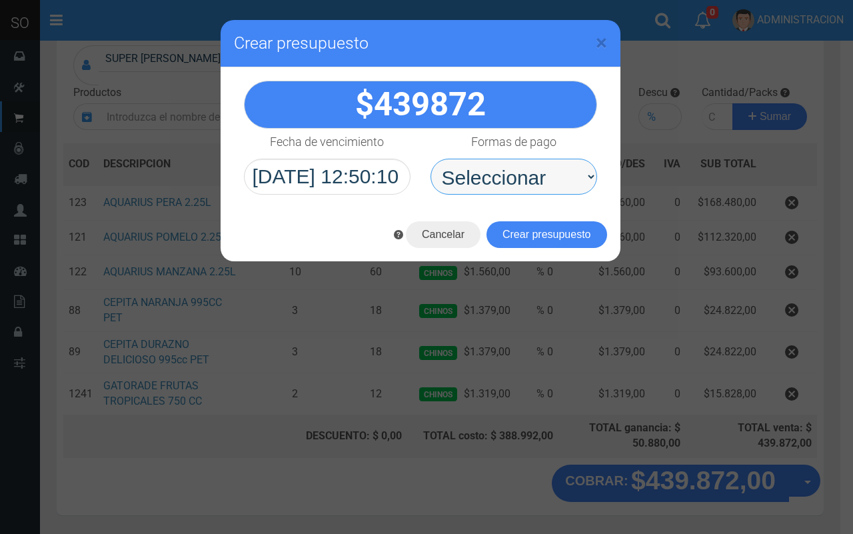
drag, startPoint x: 557, startPoint y: 183, endPoint x: 552, endPoint y: 189, distance: 7.5
click at [557, 183] on select "Seleccionar Efectivo Tarjeta de Crédito Depósito Débito" at bounding box center [514, 177] width 167 height 36
select select "Efectivo"
click at [431, 159] on select "Seleccionar Efectivo Tarjeta de Crédito Depósito Débito" at bounding box center [514, 177] width 167 height 36
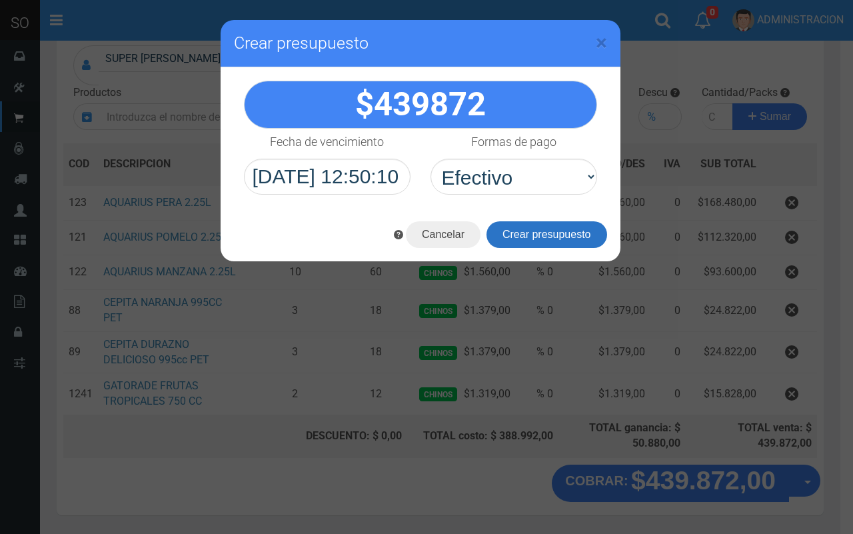
click at [559, 240] on button "Crear presupuesto" at bounding box center [547, 234] width 121 height 27
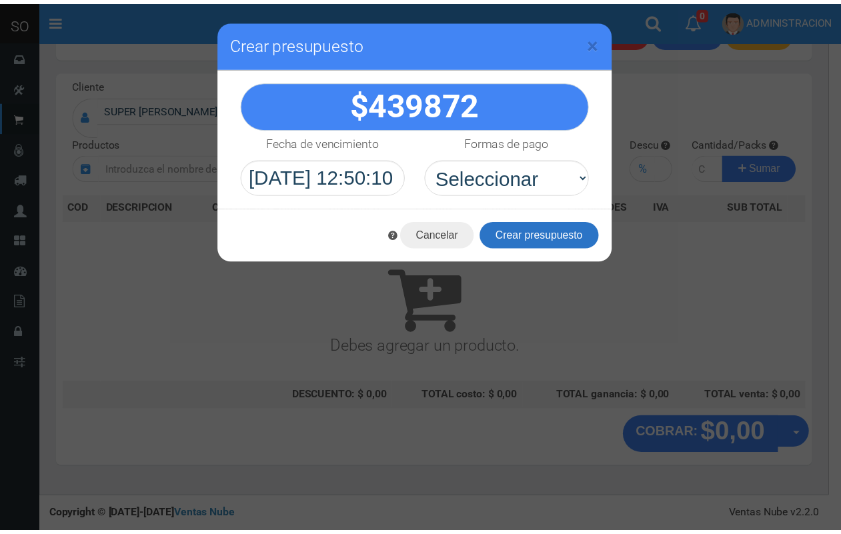
scroll to position [40, 0]
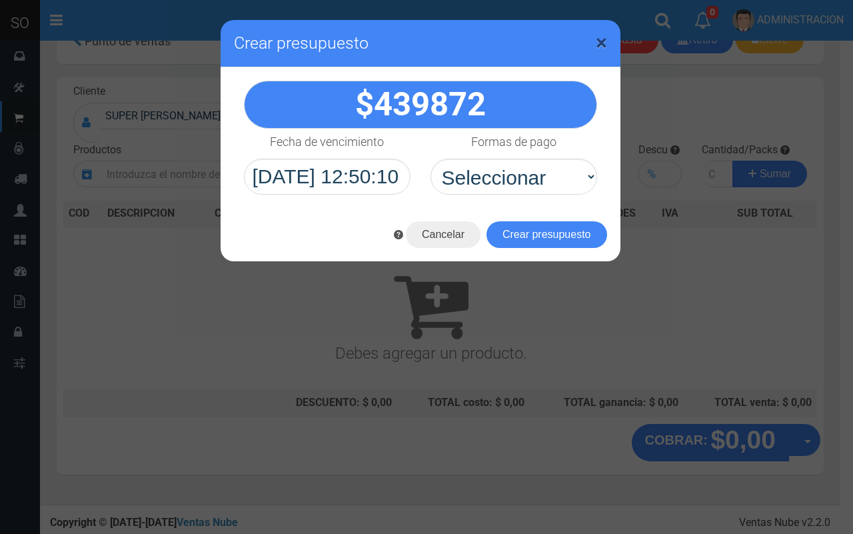
click at [596, 41] on span "×" at bounding box center [601, 42] width 11 height 25
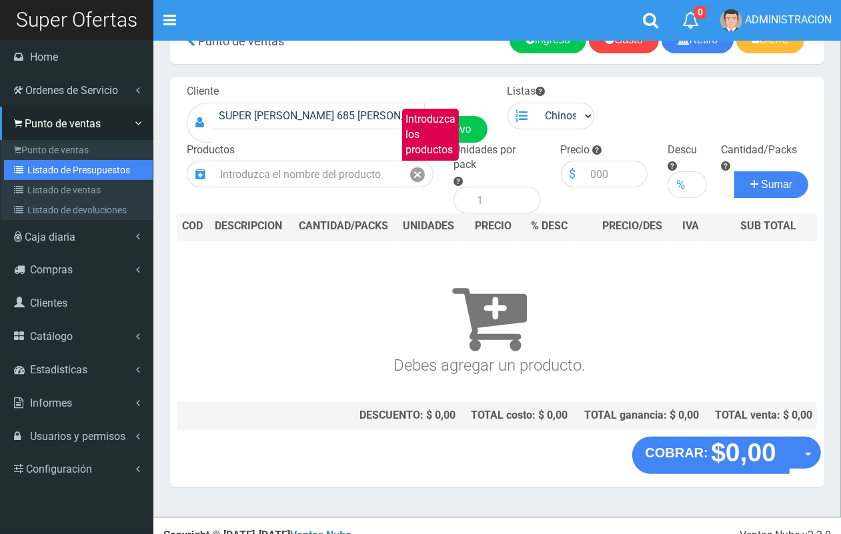
click at [55, 175] on link "Listado de Presupuestos" at bounding box center [78, 170] width 149 height 20
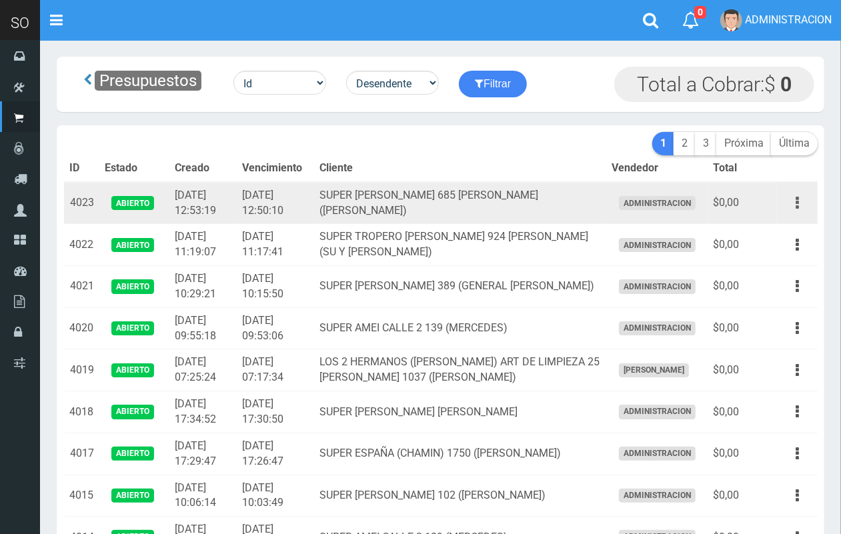
click at [795, 192] on icon "button" at bounding box center [796, 202] width 3 height 23
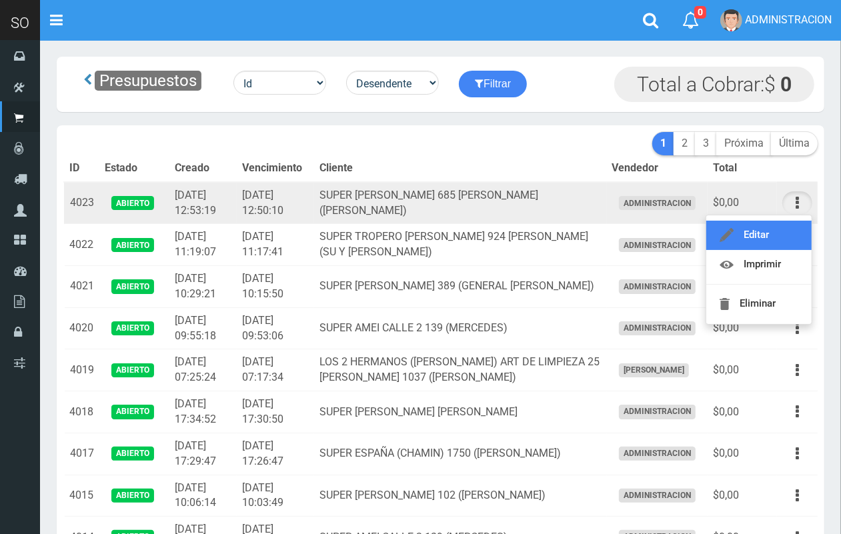
click at [779, 228] on link "Editar" at bounding box center [758, 235] width 105 height 29
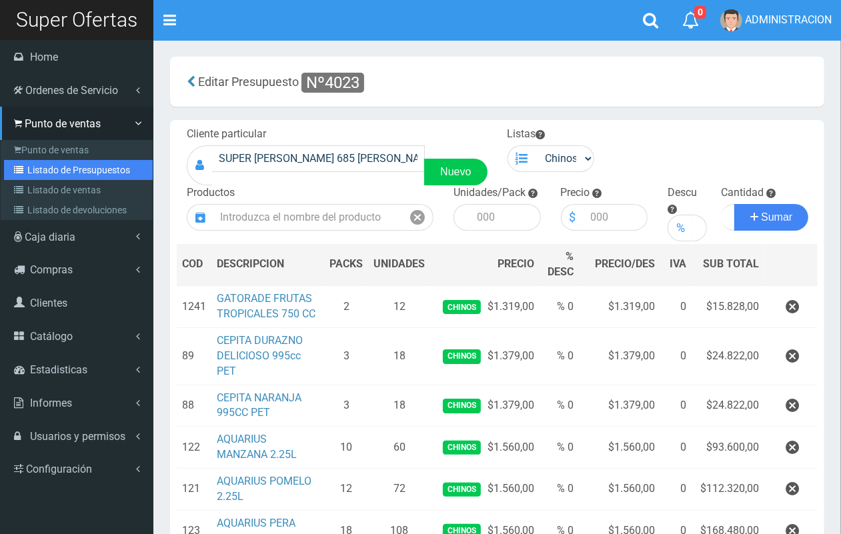
click at [53, 172] on link "Listado de Presupuestos" at bounding box center [78, 170] width 149 height 20
